Goal: Check status: Check status

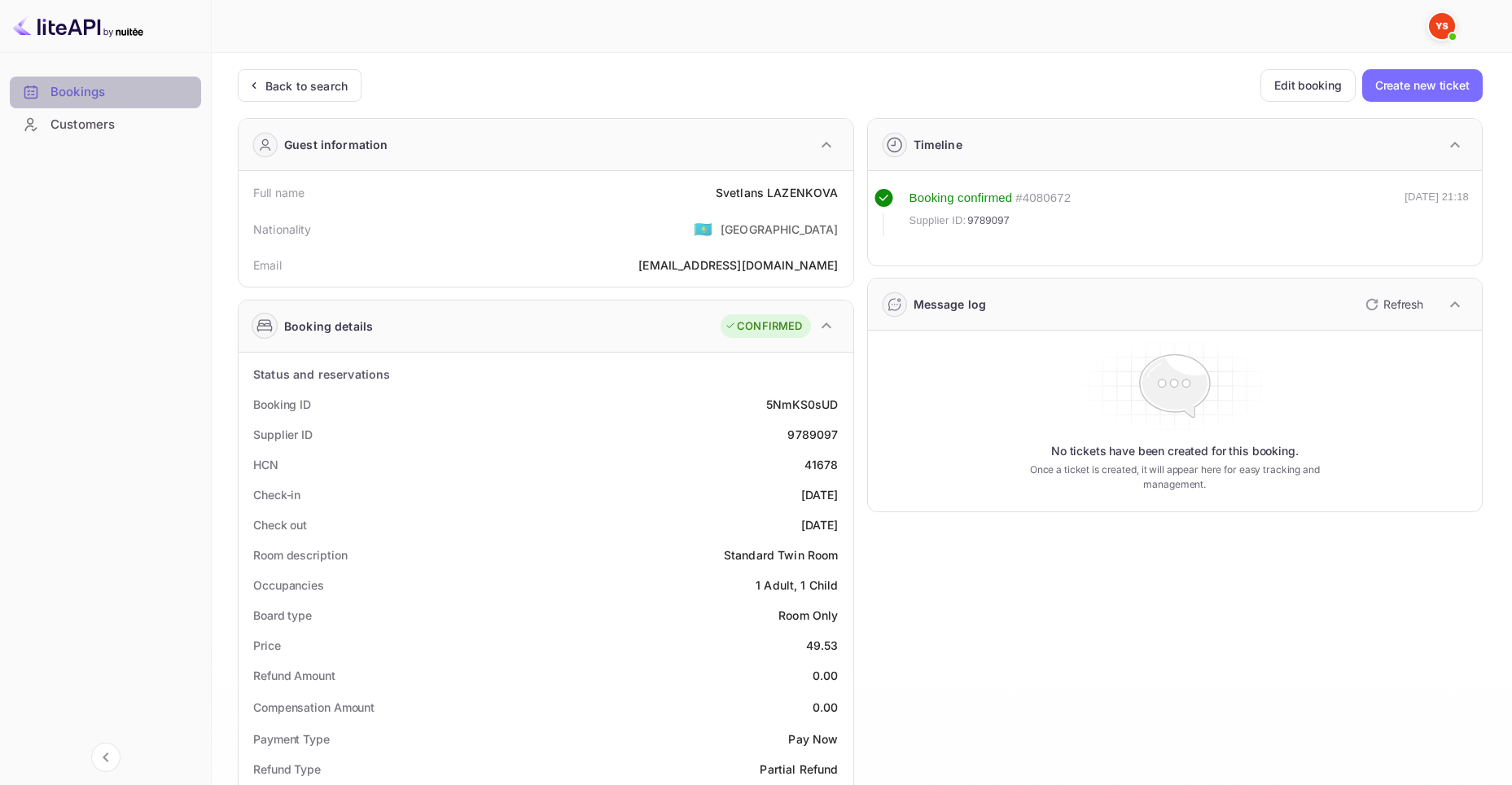
click at [52, 90] on div "Bookings" at bounding box center [122, 92] width 143 height 18
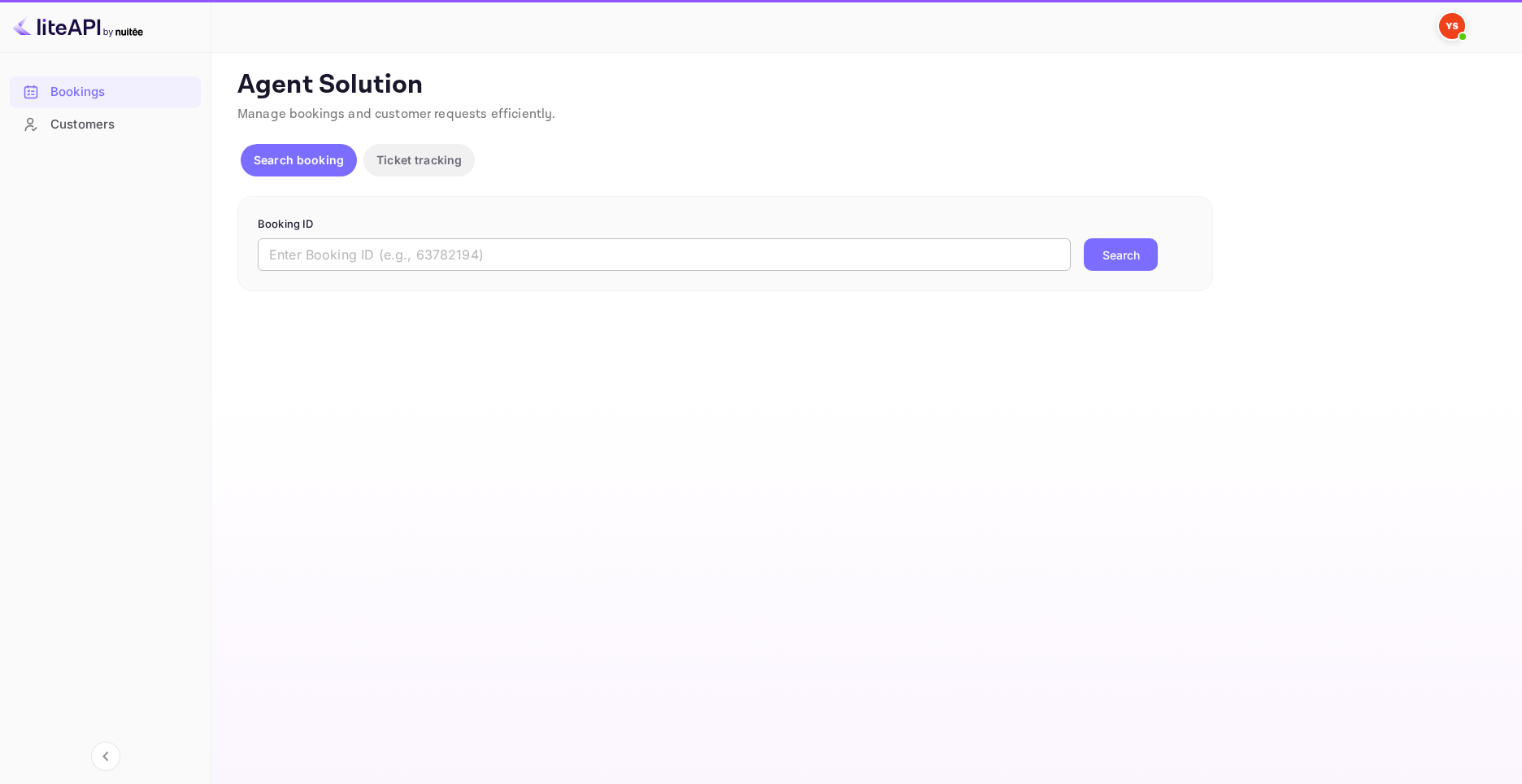
click at [712, 256] on input "text" at bounding box center [664, 254] width 813 height 33
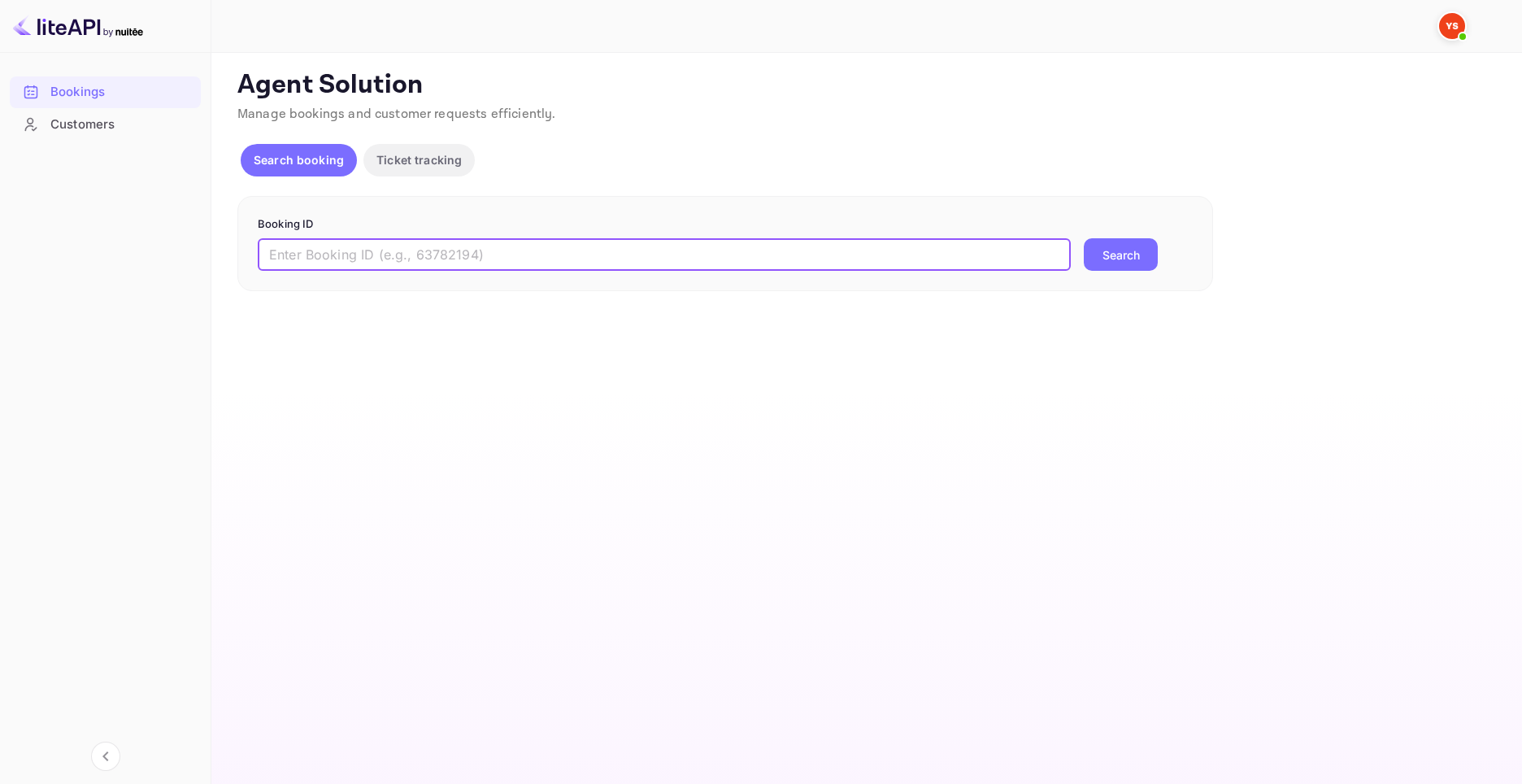
paste input "9388125"
type input "9388125"
click at [1125, 256] on button "Search" at bounding box center [1120, 254] width 74 height 33
